Goal: Transaction & Acquisition: Purchase product/service

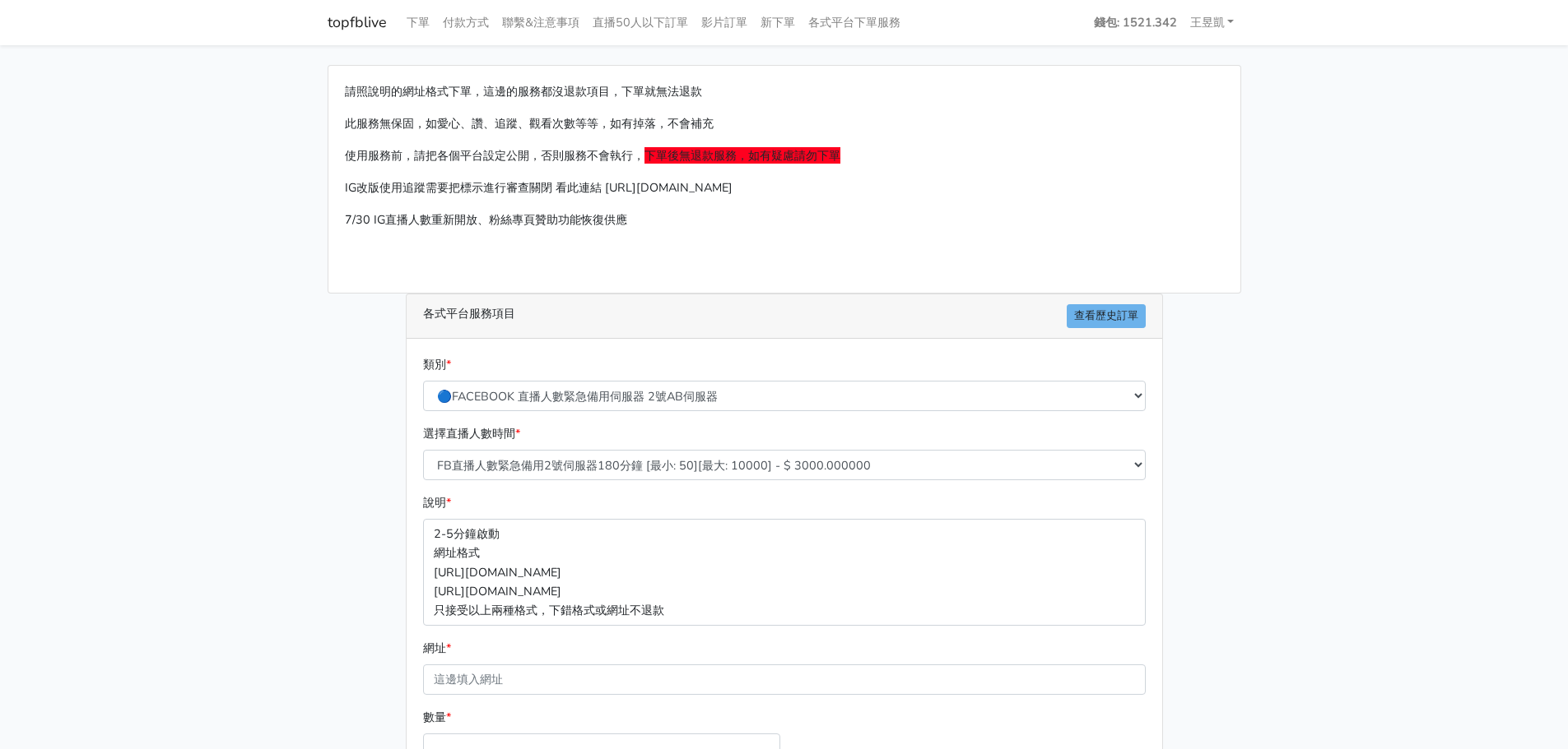
select select "577"
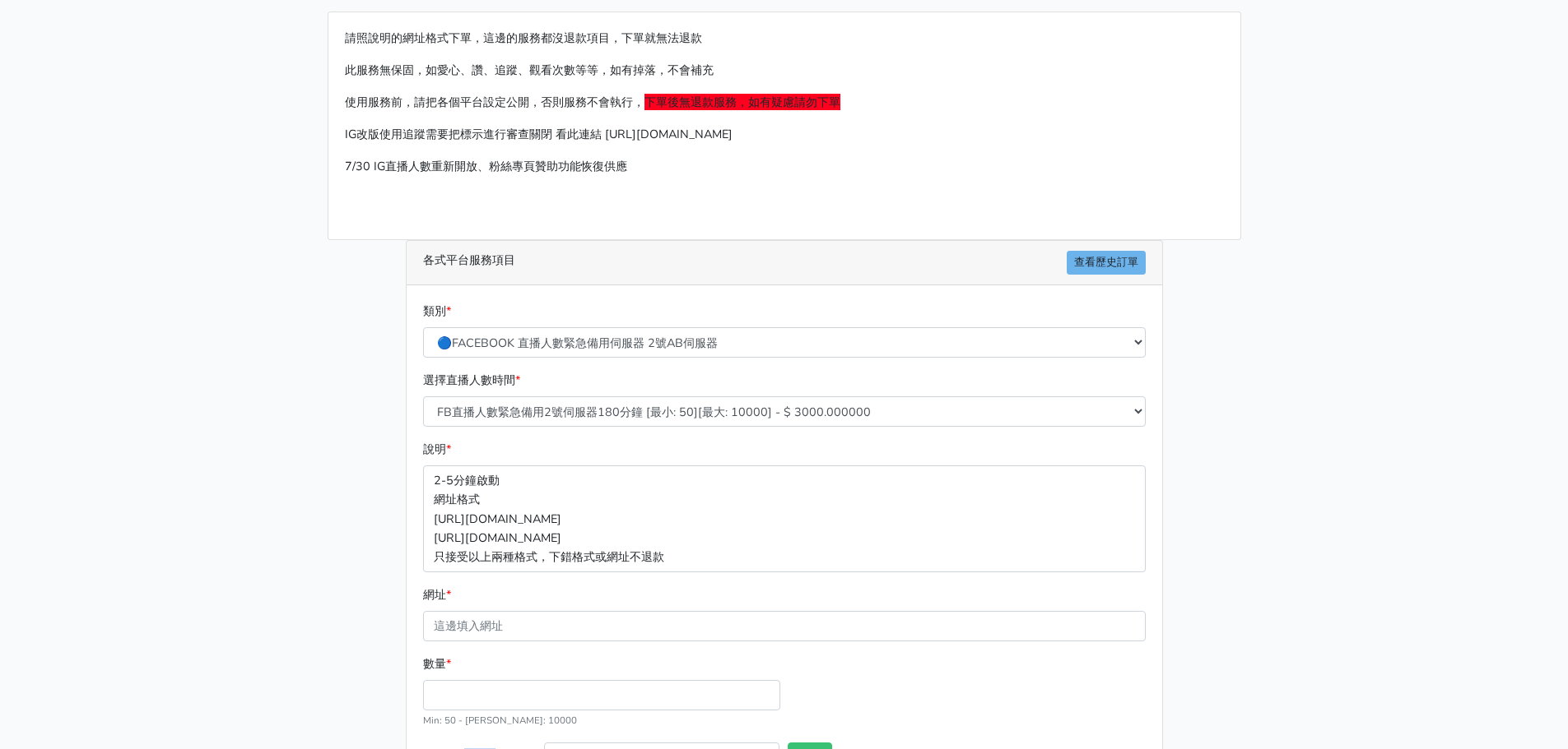
scroll to position [82, 0]
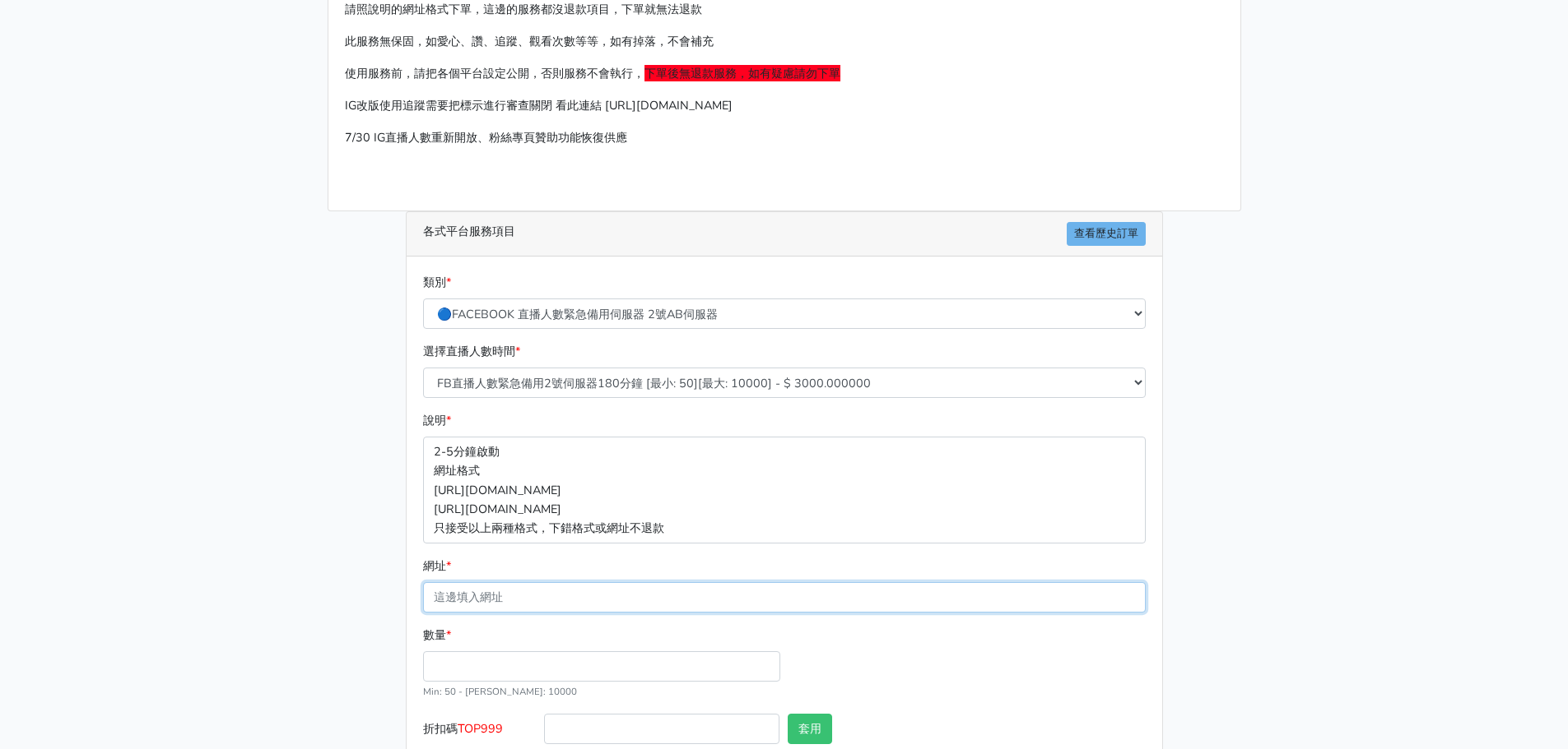
click at [550, 601] on input "網址 *" at bounding box center [784, 597] width 723 height 30
paste input "[URL][DOMAIN_NAME]"
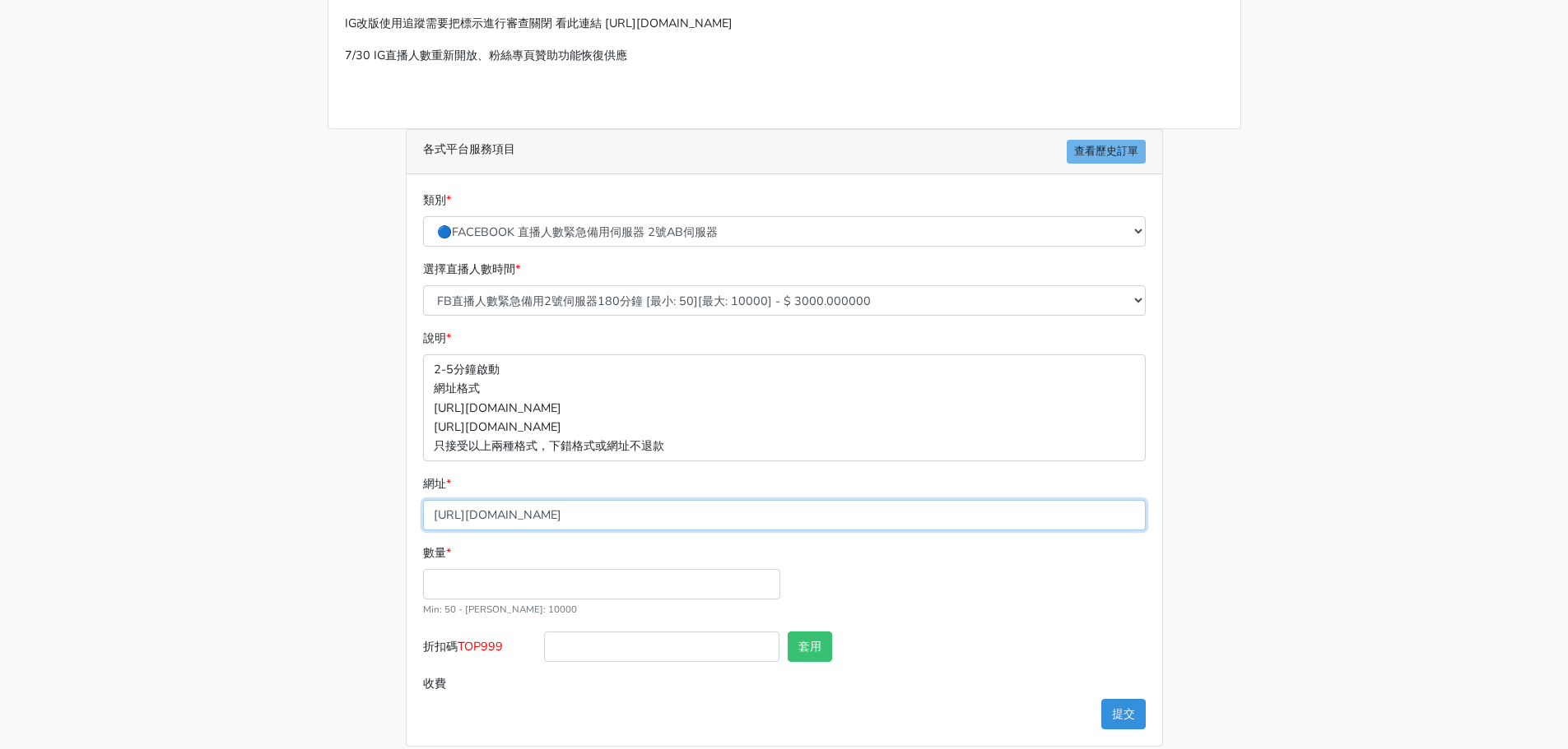
type input "[URL][DOMAIN_NAME]"
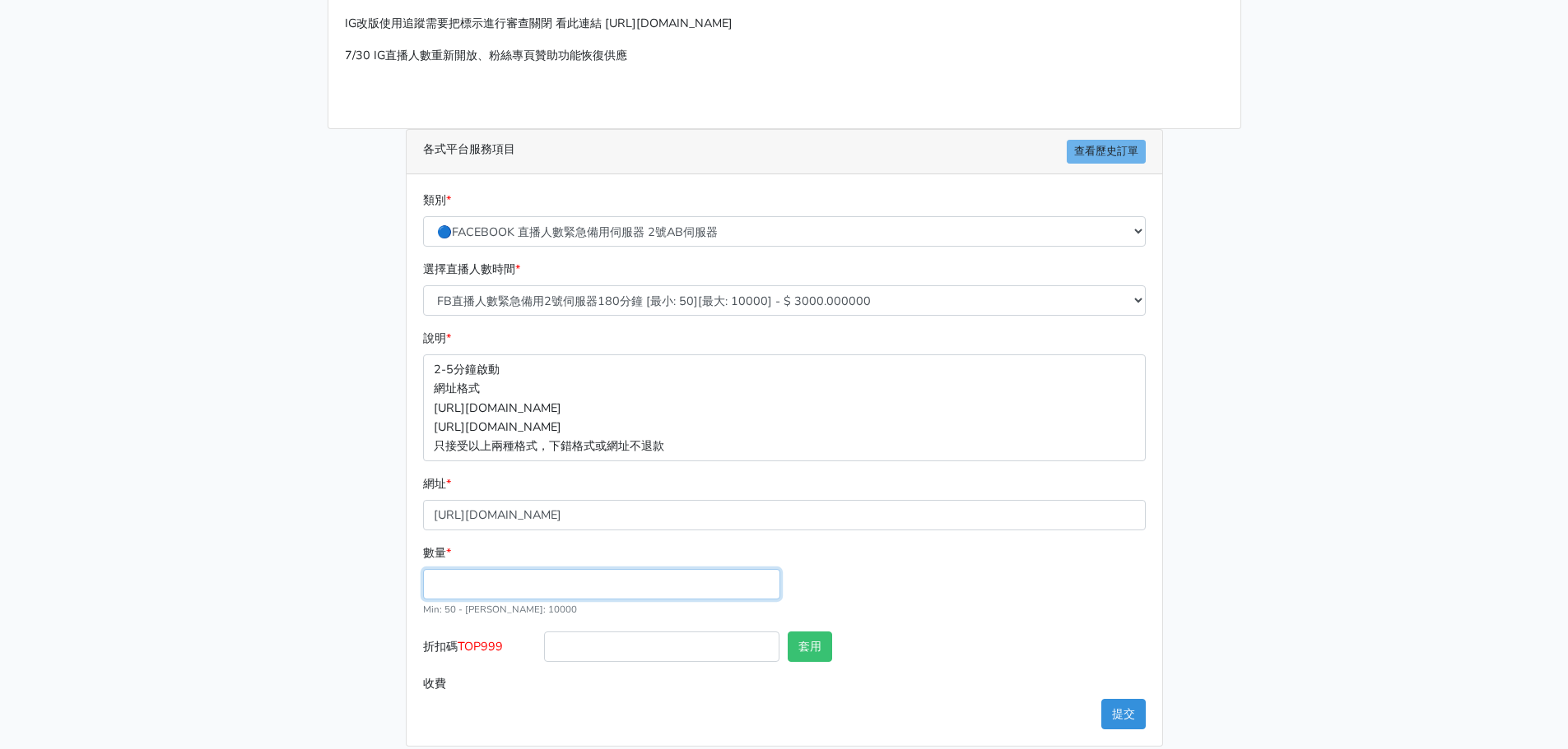
click at [544, 592] on input "數量 *" at bounding box center [601, 584] width 357 height 30
type input "100"
type input "300.000"
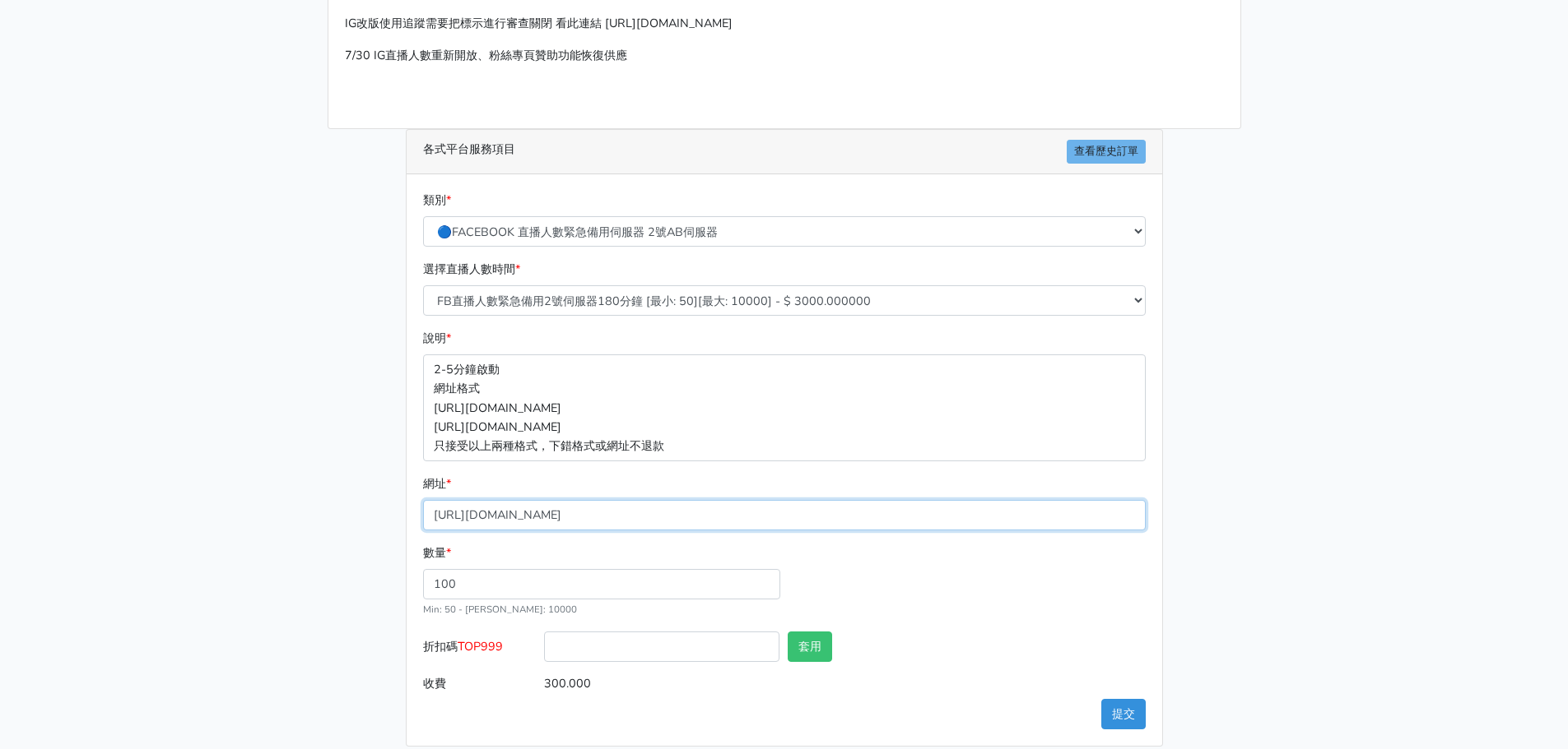
drag, startPoint x: 943, startPoint y: 514, endPoint x: 198, endPoint y: 528, distance: 745.1
click at [198, 528] on main "請照說明的網址格式下單，這邊的服務都沒退款項目，下單就無法退款 此服務無保固，如愛心、讚、追蹤、觀看次數等等，如有掉落，不會補充 使用服務前，請把各個平台設定…" at bounding box center [784, 323] width 1568 height 886
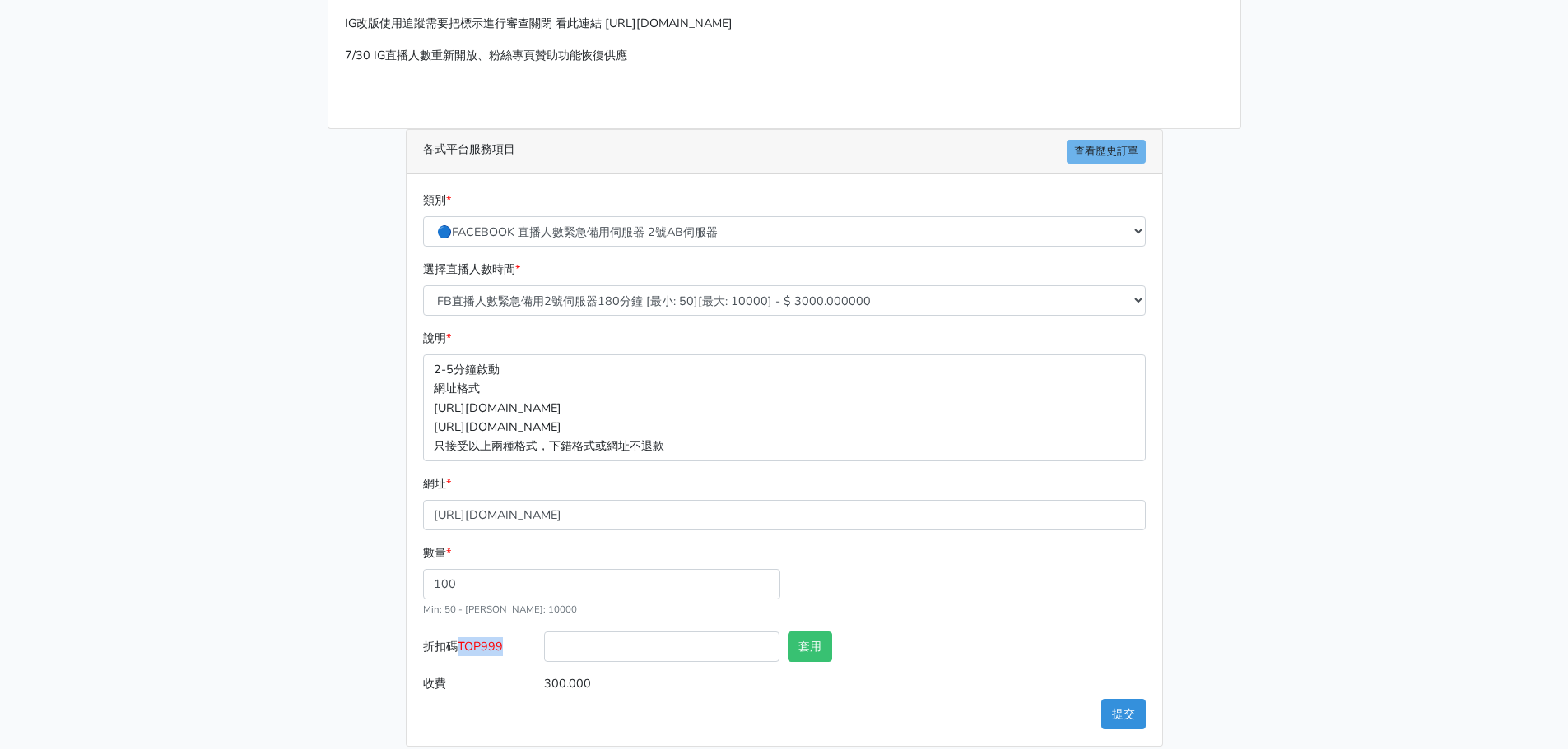
drag, startPoint x: 489, startPoint y: 644, endPoint x: 459, endPoint y: 647, distance: 30.1
click at [459, 647] on label "折扣碼 TOP999" at bounding box center [480, 651] width 122 height 37
copy label "TOP999"
click at [563, 647] on input "折扣碼 TOP999" at bounding box center [662, 647] width 236 height 30
paste input "TOP999"
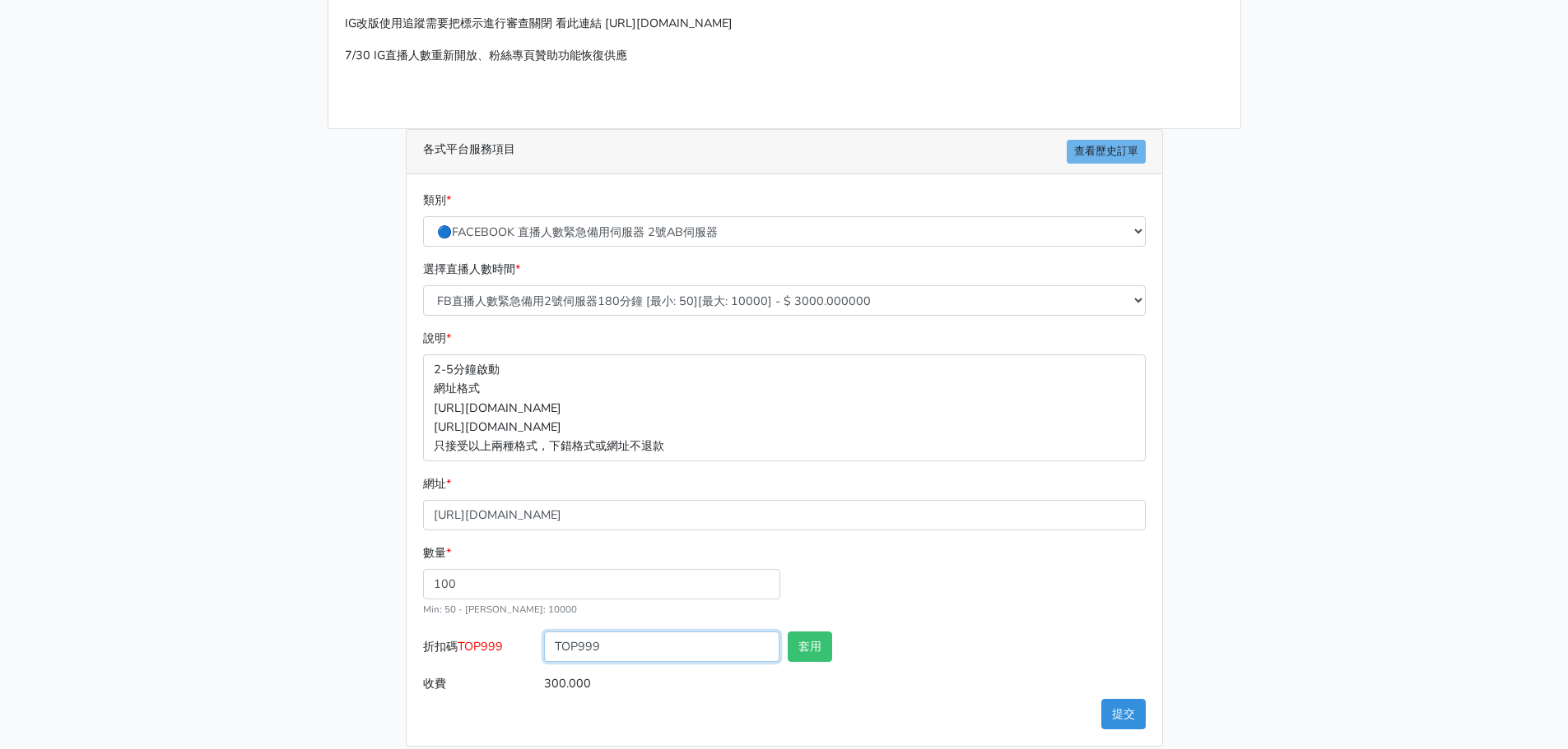
click at [564, 643] on input "TOP999" at bounding box center [662, 647] width 236 height 30
click at [555, 645] on input "TOP999" at bounding box center [662, 647] width 236 height 30
click at [563, 649] on input "TOP999" at bounding box center [662, 647] width 236 height 30
click at [560, 647] on input "TOP999" at bounding box center [662, 647] width 236 height 30
type input "TOP999"
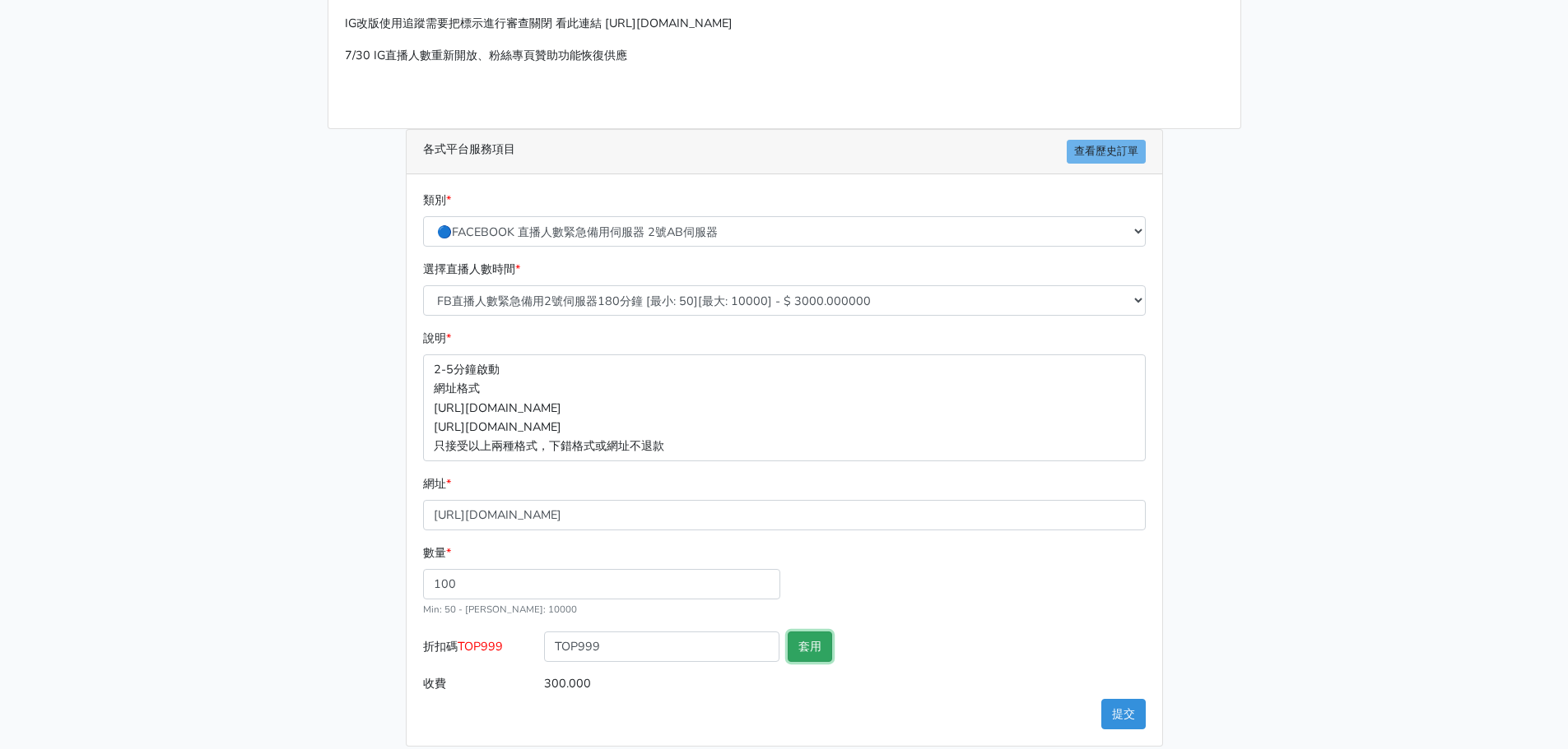
click at [815, 645] on button "套用" at bounding box center [809, 647] width 44 height 30
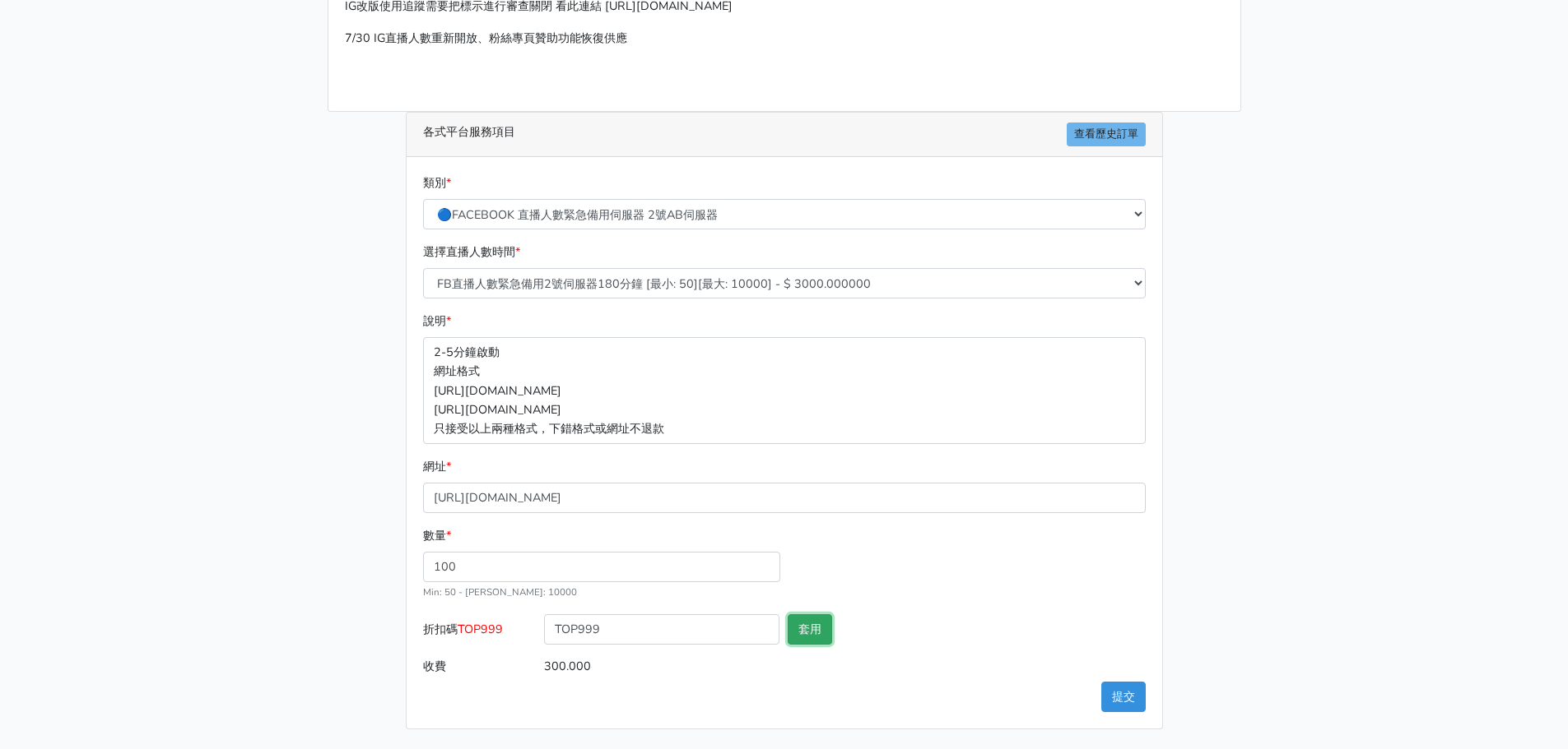
type input "套用失敗"
click at [1135, 701] on button "提交" at bounding box center [1123, 697] width 44 height 30
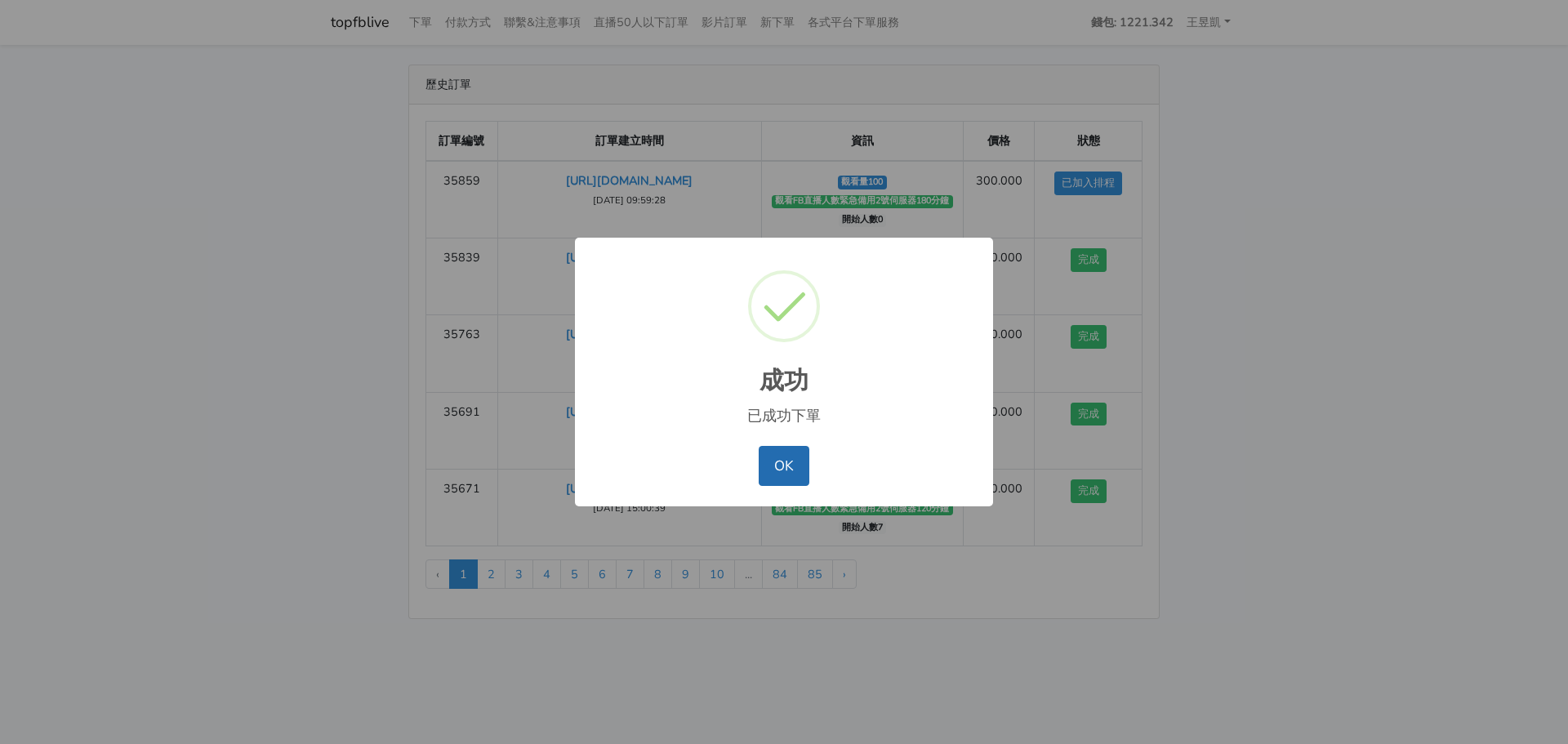
click at [795, 477] on button "OK" at bounding box center [783, 465] width 50 height 39
